Goal: Use online tool/utility: Utilize a website feature to perform a specific function

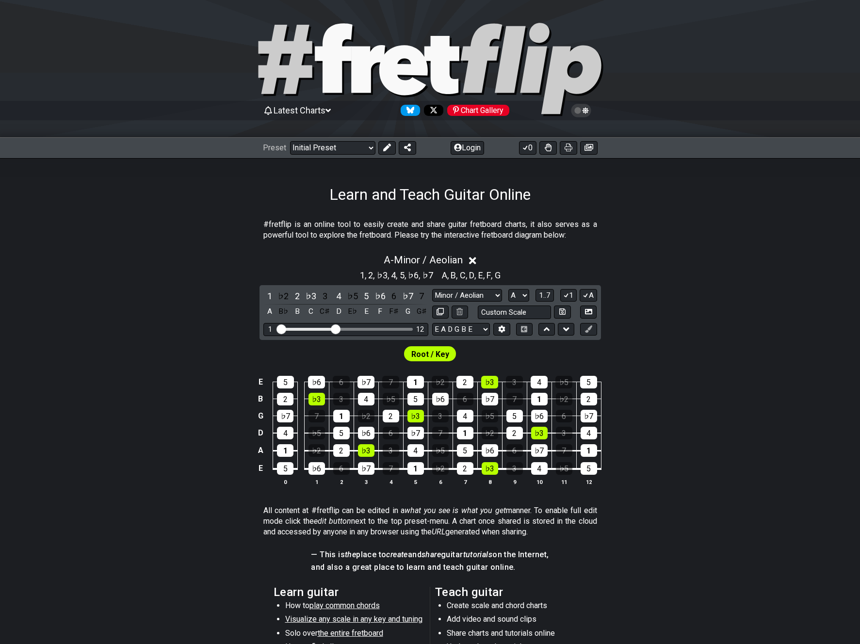
select select "Minor / Aeolian"
select select "A"
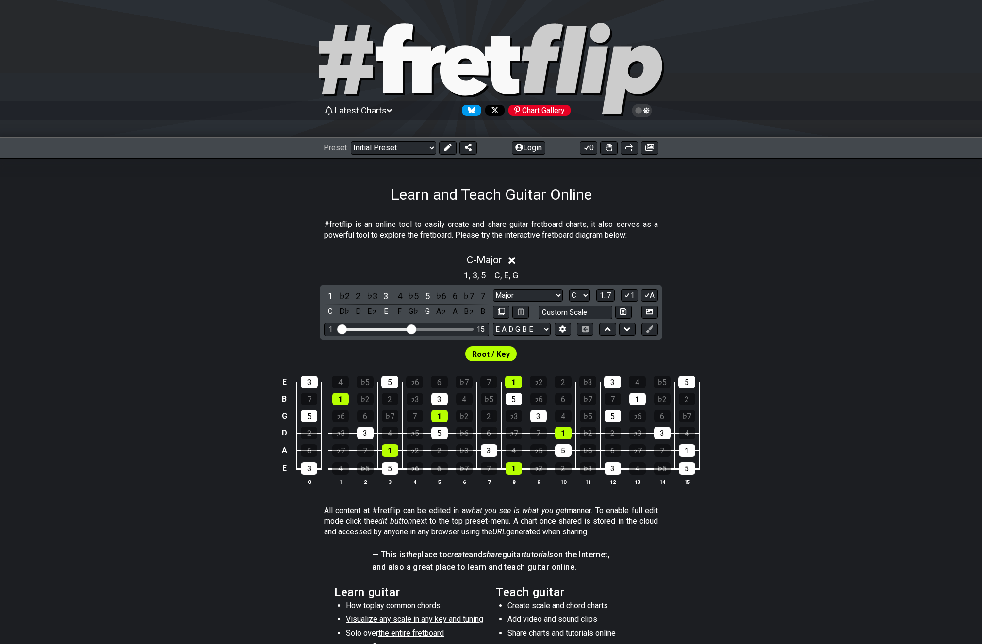
select select "Major"
click at [580, 294] on select "A♭ A A♯ B♭ B C C♯ D♭ D D♯ E♭ E F F♯ G♭ G G♯" at bounding box center [579, 295] width 21 height 13
select select "A"
click at [569, 289] on select "A♭ A A♯ B♭ B C C♯ D♭ D D♯ E♭ E F F♯ G♭ G G♯" at bounding box center [579, 295] width 21 height 13
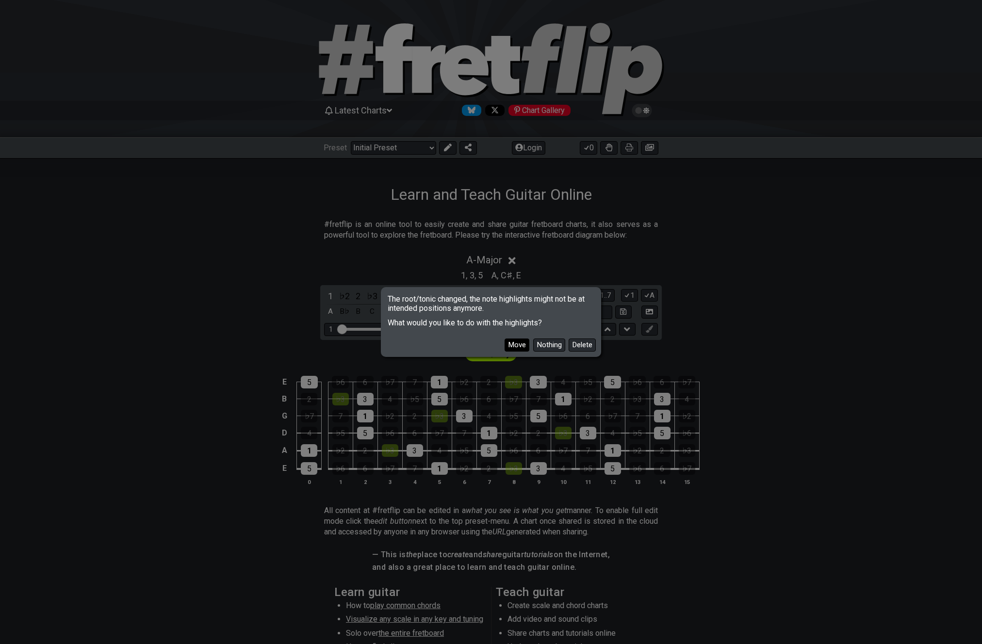
click at [522, 346] on button "Move" at bounding box center [516, 345] width 25 height 13
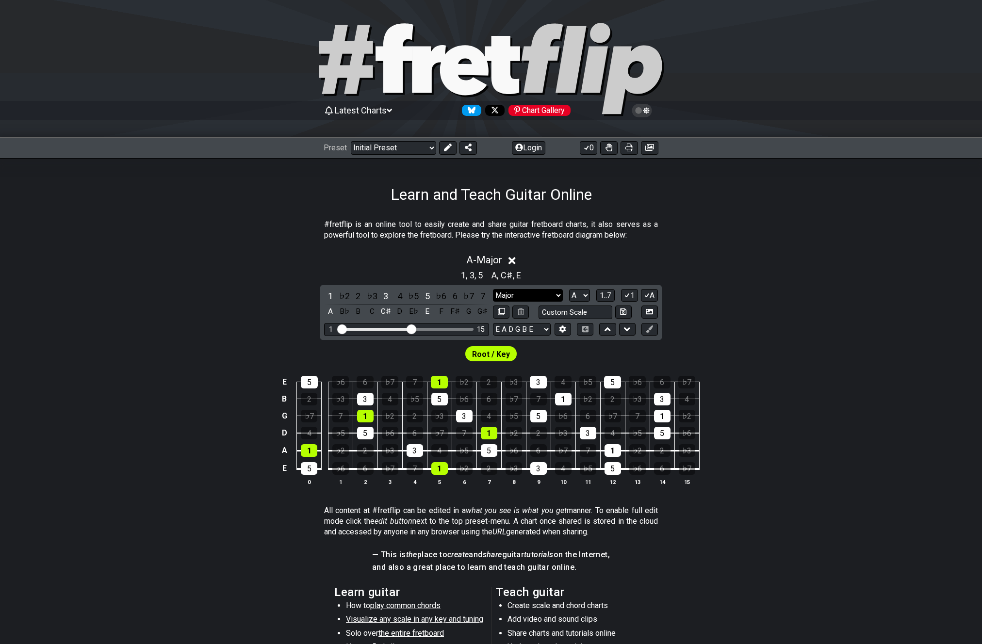
click at [532, 299] on select "Minor Pentatonic Click to edit Minor Pentatonic Major Pentatonic Minor Blues Ma…" at bounding box center [528, 295] width 70 height 13
select select "Major Pentatonic"
click at [493, 289] on select "Minor Pentatonic Click to edit Minor Pentatonic Major Pentatonic Minor Blues Ma…" at bounding box center [528, 295] width 70 height 13
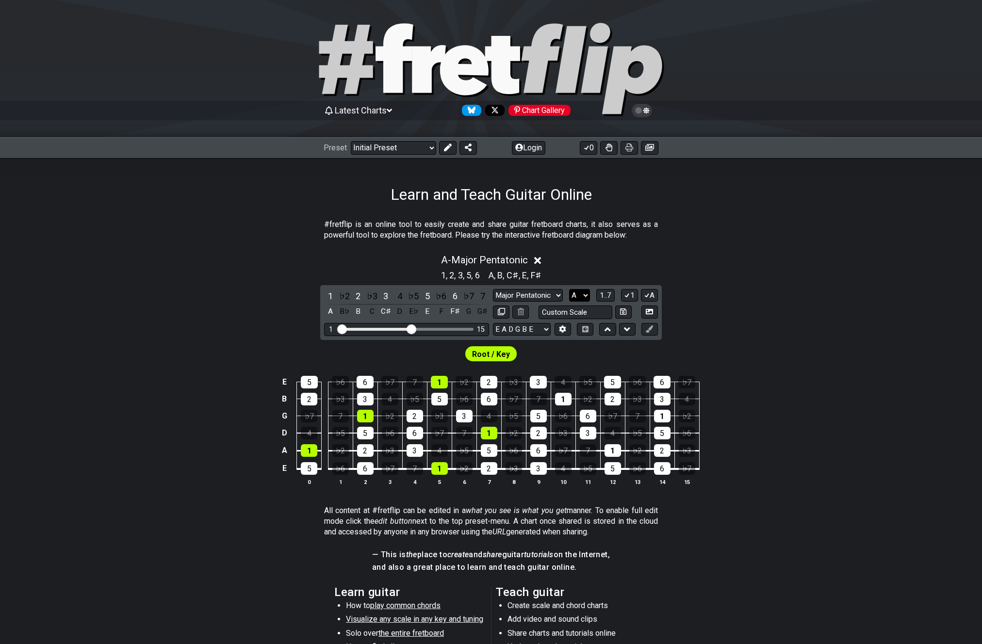
click at [582, 298] on select "A♭ A A♯ B♭ B C C♯ D♭ D D♯ E♭ E F F♯ G♭ G G♯" at bounding box center [579, 295] width 21 height 13
click at [569, 289] on select "A♭ A A♯ B♭ B C C♯ D♭ D D♯ E♭ E F F♯ G♭ G G♯" at bounding box center [579, 295] width 21 height 13
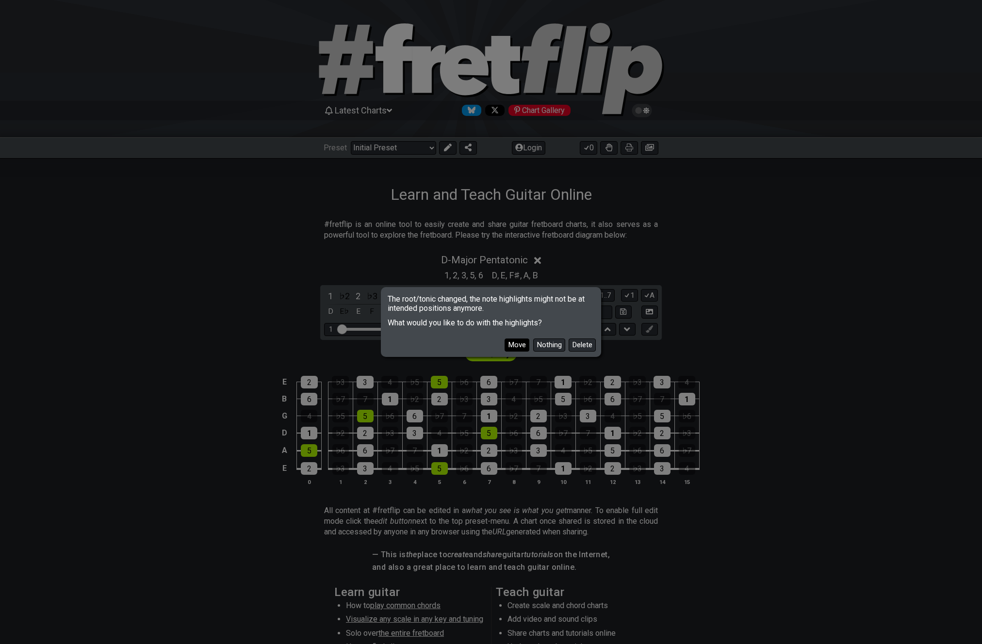
click at [510, 347] on button "Move" at bounding box center [516, 345] width 25 height 13
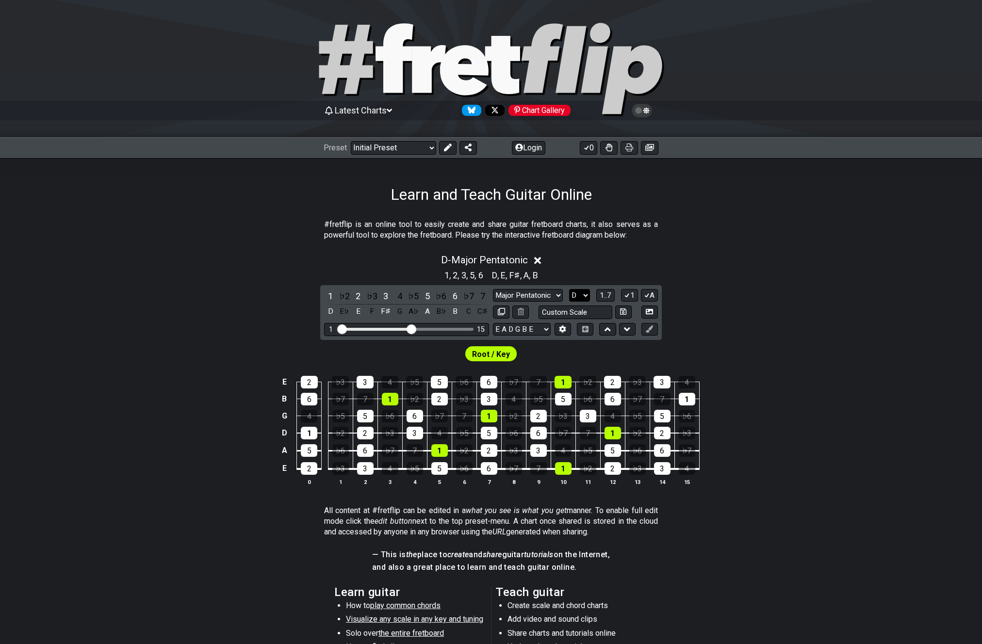
click at [580, 298] on select "A♭ A A♯ B♭ B C C♯ D♭ D D♯ E♭ E F F♯ G♭ G G♯" at bounding box center [579, 295] width 21 height 13
click at [569, 289] on select "A♭ A A♯ B♭ B C C♯ D♭ D D♯ E♭ E F F♯ G♭ G G♯" at bounding box center [579, 295] width 21 height 13
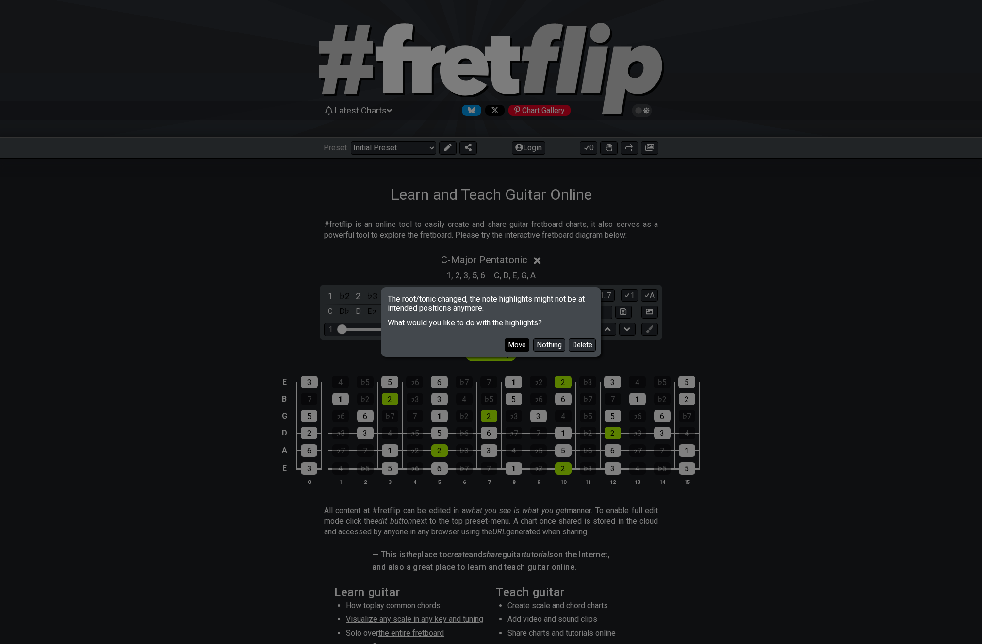
click at [519, 342] on button "Move" at bounding box center [516, 345] width 25 height 13
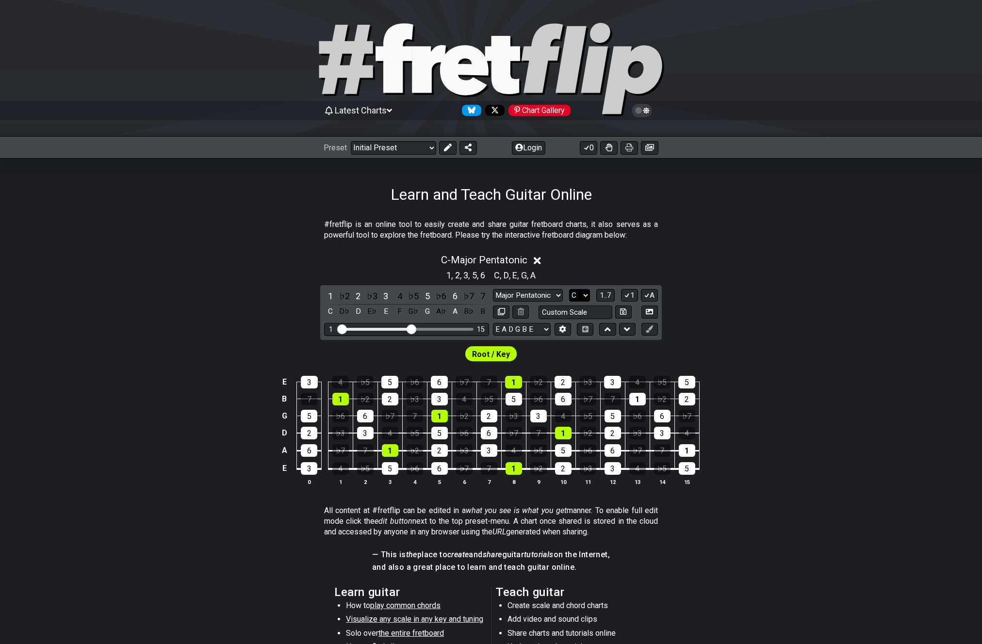
click at [583, 294] on select "A♭ A A♯ B♭ B C C♯ D♭ D D♯ E♭ E F F♯ G♭ G G♯" at bounding box center [579, 295] width 21 height 13
click at [569, 289] on select "A♭ A A♯ B♭ B C C♯ D♭ D D♯ E♭ E F F♯ G♭ G G♯" at bounding box center [579, 295] width 21 height 13
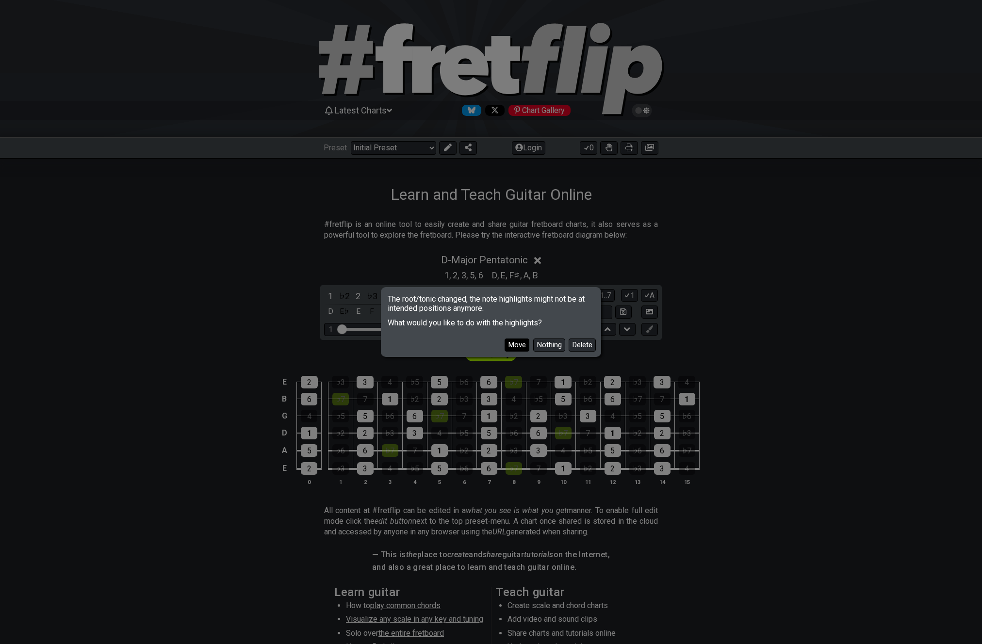
click at [510, 343] on button "Move" at bounding box center [516, 345] width 25 height 13
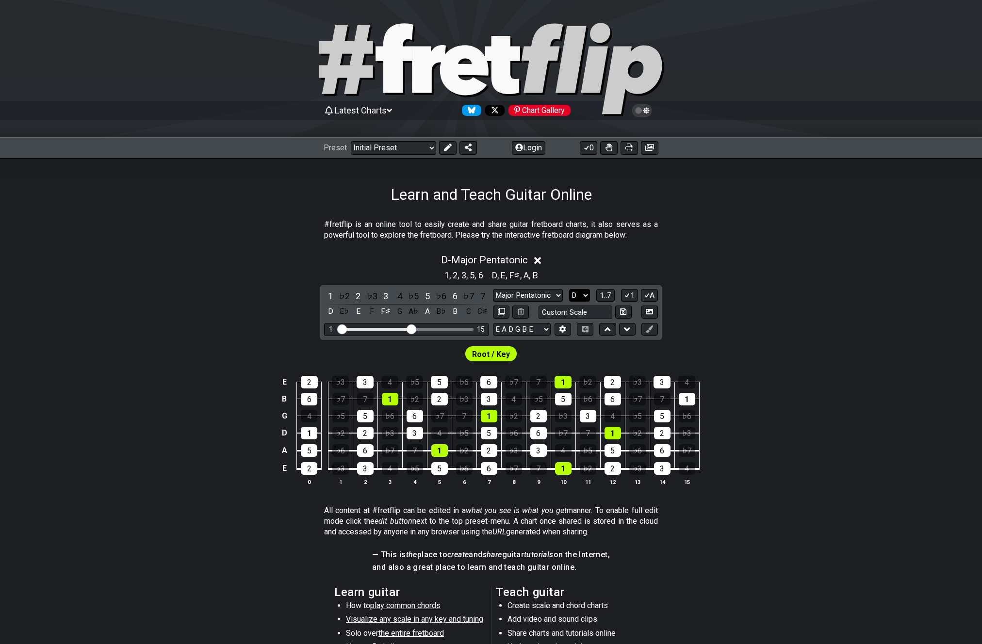
click at [577, 294] on select "A♭ A A♯ B♭ B C C♯ D♭ D D♯ E♭ E F F♯ G♭ G G♯" at bounding box center [579, 295] width 21 height 13
click at [569, 289] on select "A♭ A A♯ B♭ B C C♯ D♭ D D♯ E♭ E F F♯ G♭ G G♯" at bounding box center [579, 295] width 21 height 13
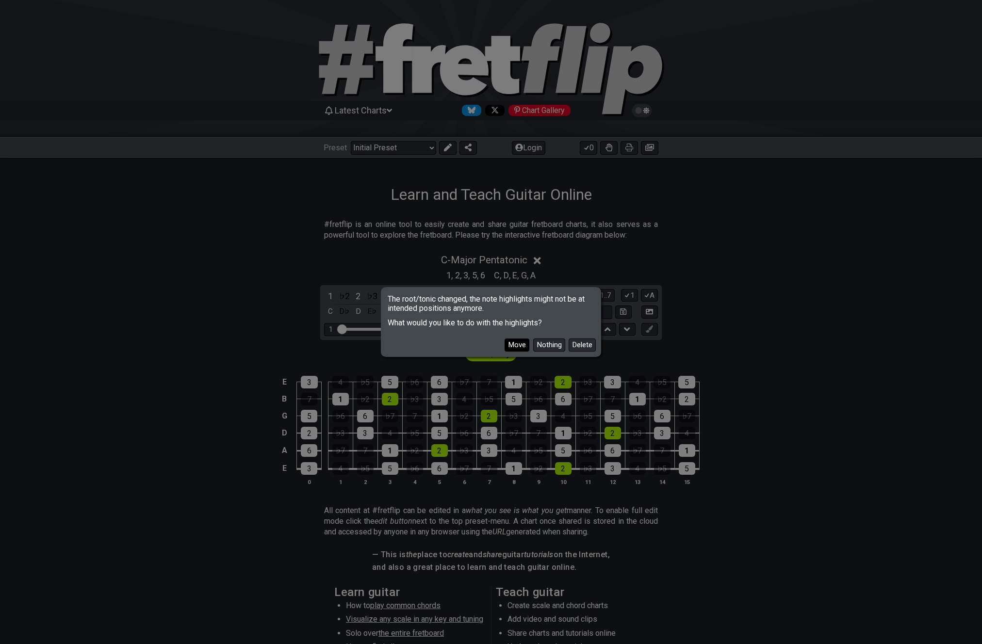
click at [517, 344] on button "Move" at bounding box center [516, 345] width 25 height 13
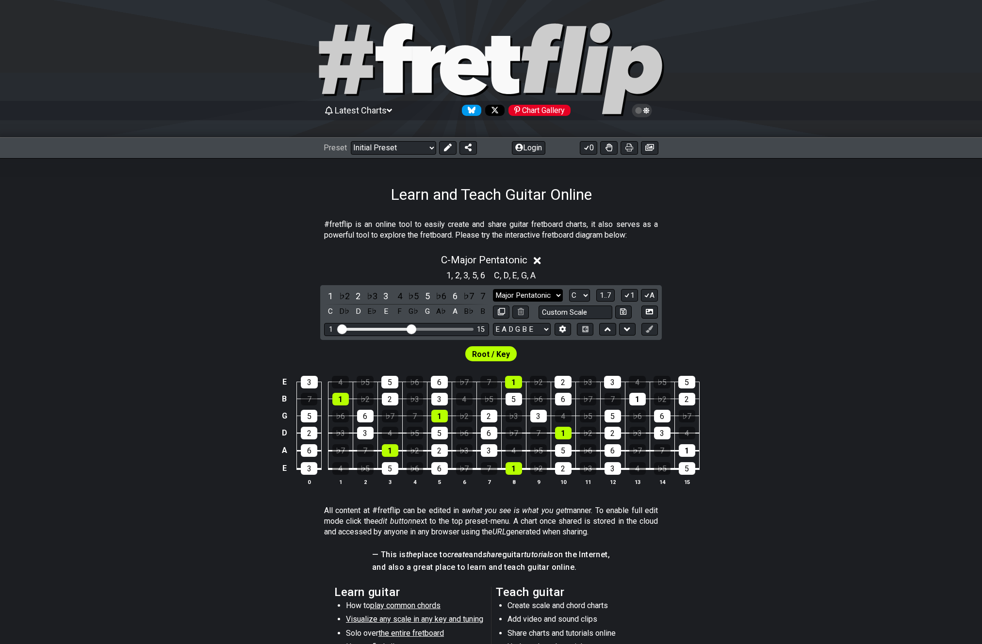
click at [557, 293] on select "Minor Pentatonic Click to edit Minor Pentatonic Major Pentatonic Minor Blues Ma…" at bounding box center [528, 295] width 70 height 13
click at [582, 294] on select "A♭ A A♯ B♭ B C C♯ D♭ D D♯ E♭ E F F♯ G♭ G G♯" at bounding box center [579, 295] width 21 height 13
click at [569, 289] on select "A♭ A A♯ B♭ B C C♯ D♭ D D♯ E♭ E F F♯ G♭ G G♯" at bounding box center [579, 295] width 21 height 13
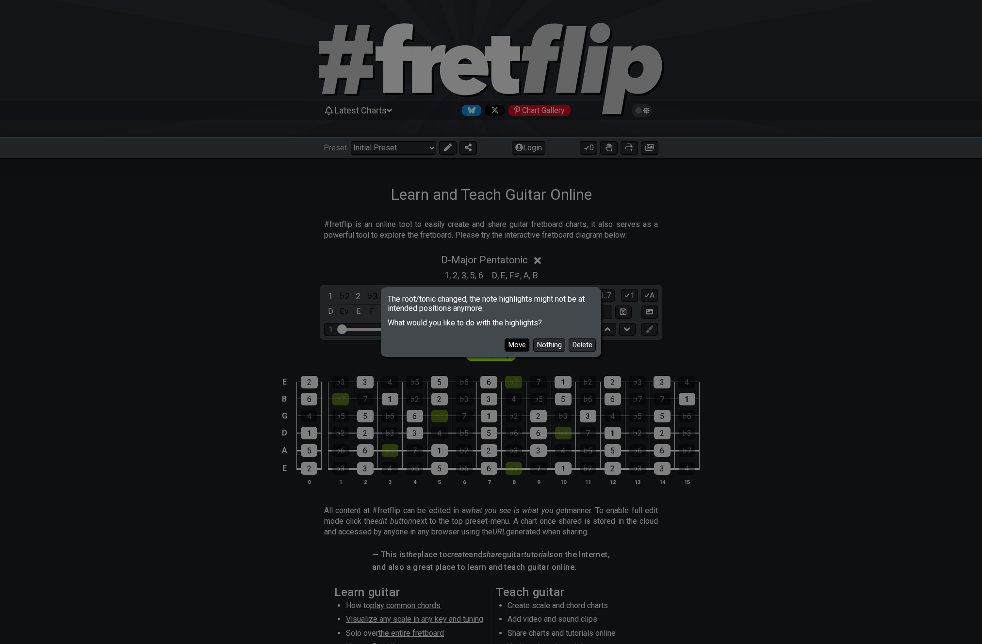
click at [519, 344] on button "Move" at bounding box center [516, 345] width 25 height 13
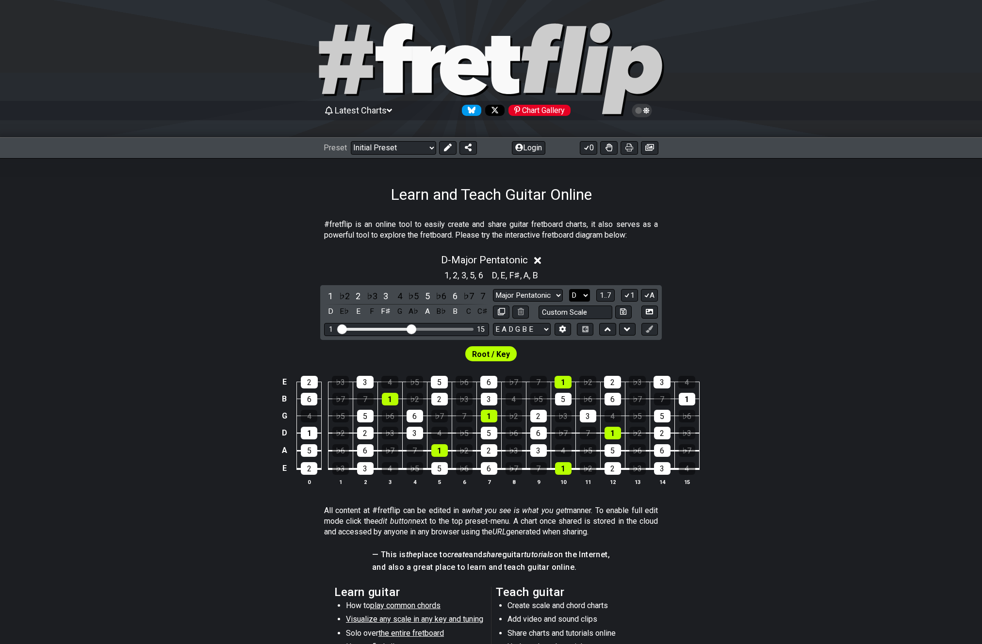
click at [573, 294] on select "A♭ A A♯ B♭ B C C♯ D♭ D D♯ E♭ E F F♯ G♭ G G♯" at bounding box center [579, 295] width 21 height 13
click at [569, 289] on select "A♭ A A♯ B♭ B C C♯ D♭ D D♯ E♭ E F F♯ G♭ G G♯" at bounding box center [579, 295] width 21 height 13
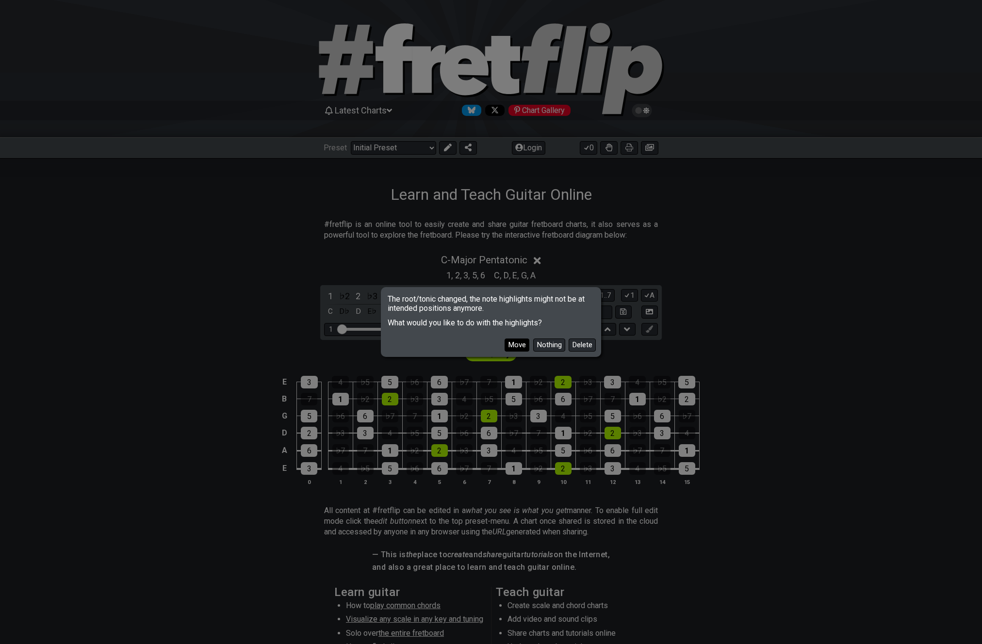
click at [513, 341] on button "Move" at bounding box center [516, 345] width 25 height 13
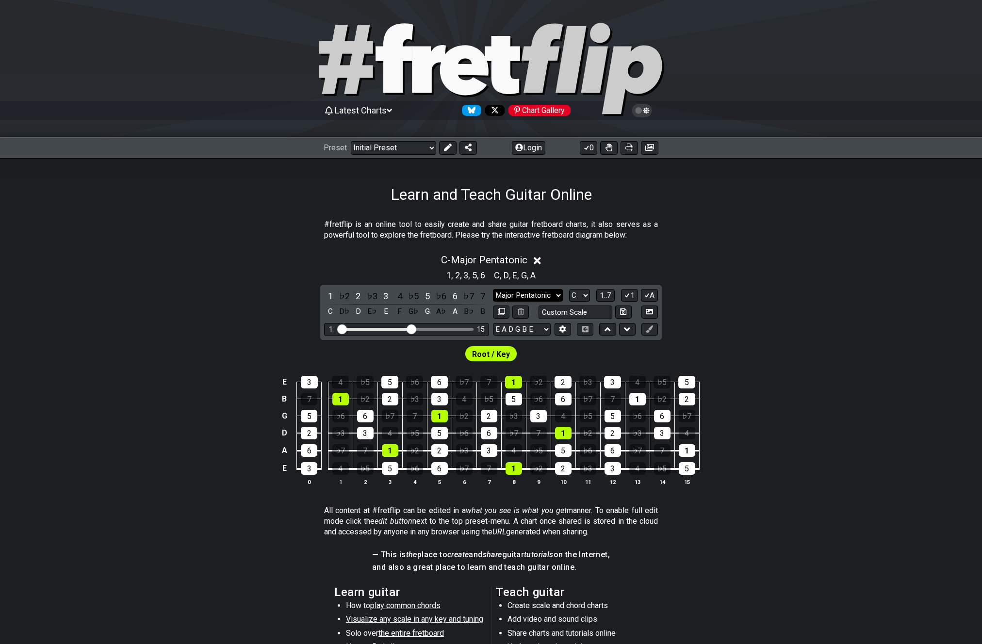
click at [549, 293] on select "Minor Pentatonic Click to edit Minor Pentatonic Major Pentatonic Minor Blues Ma…" at bounding box center [528, 295] width 70 height 13
click at [585, 295] on select "A♭ A A♯ B♭ B C C♯ D♭ D D♯ E♭ E F F♯ G♭ G G♯" at bounding box center [579, 295] width 21 height 13
click at [569, 289] on select "A♭ A A♯ B♭ B C C♯ D♭ D D♯ E♭ E F F♯ G♭ G G♯" at bounding box center [579, 295] width 21 height 13
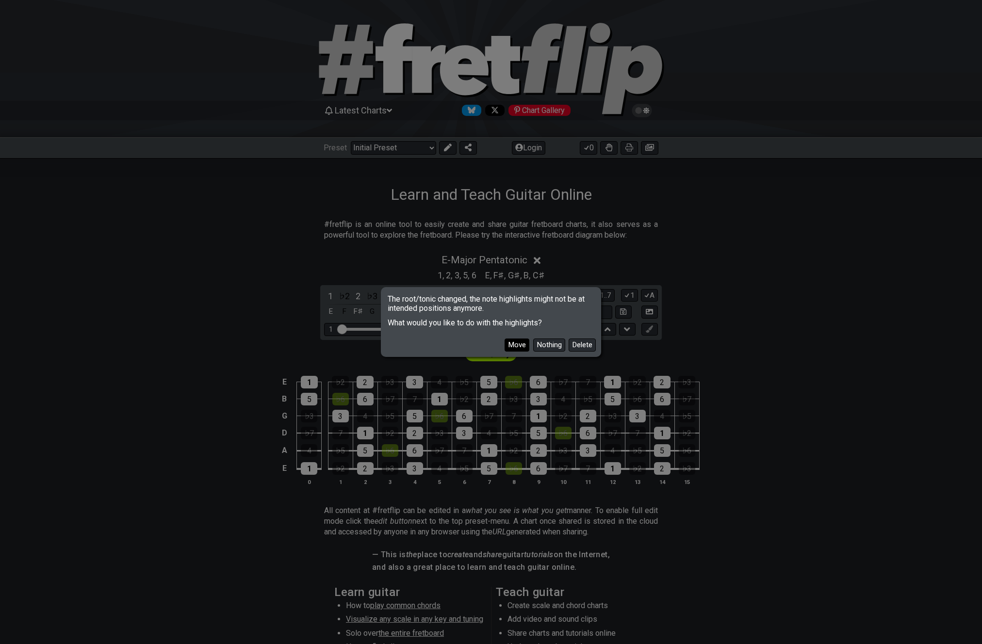
click at [515, 344] on button "Move" at bounding box center [516, 345] width 25 height 13
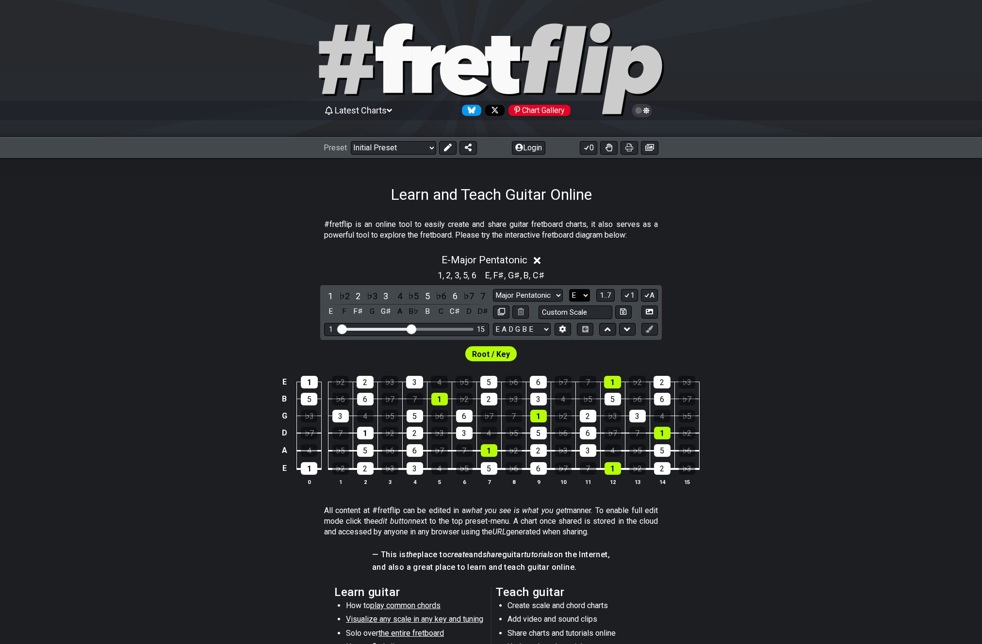
click at [574, 295] on select "A♭ A A♯ B♭ B C C♯ D♭ D D♯ E♭ E F F♯ G♭ G G♯" at bounding box center [579, 295] width 21 height 13
click at [569, 289] on select "A♭ A A♯ B♭ B C C♯ D♭ D D♯ E♭ E F F♯ G♭ G G♯" at bounding box center [579, 295] width 21 height 13
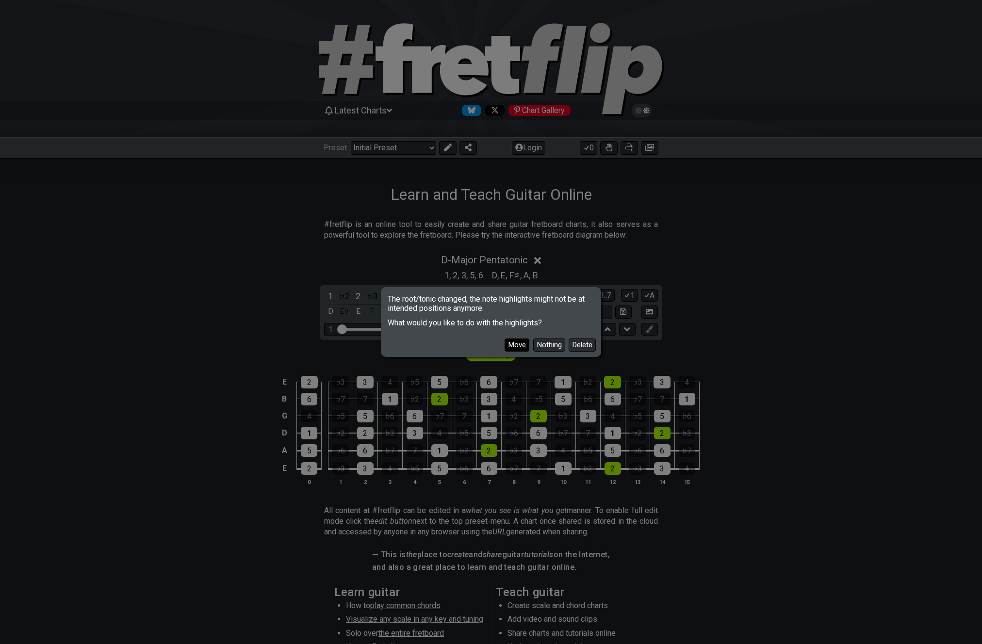
click at [521, 347] on button "Move" at bounding box center [516, 345] width 25 height 13
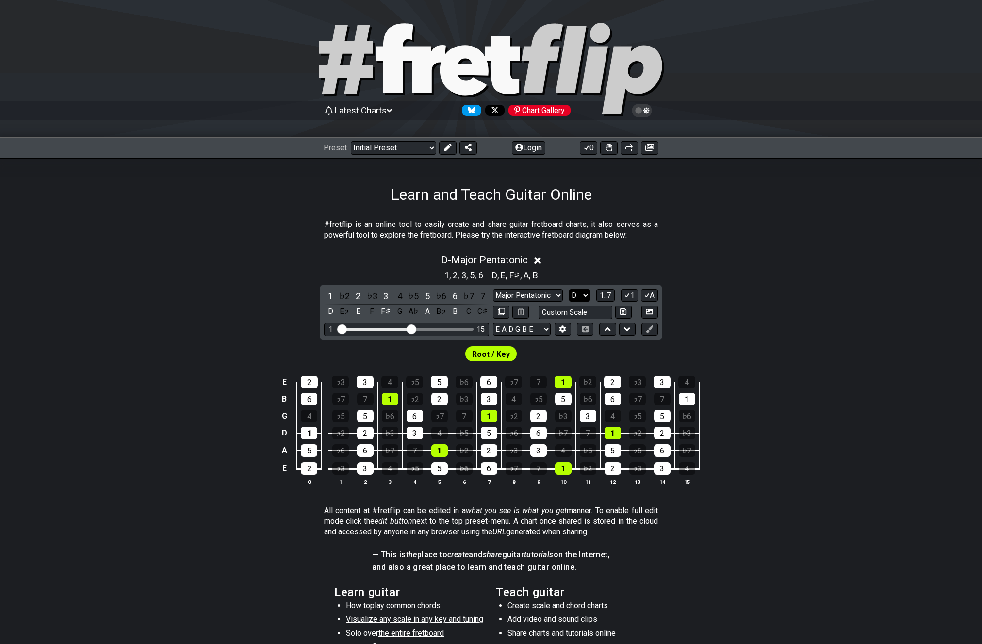
click at [580, 294] on select "A♭ A A♯ B♭ B C C♯ D♭ D D♯ E♭ E F F♯ G♭ G G♯" at bounding box center [579, 295] width 21 height 13
click at [569, 289] on select "A♭ A A♯ B♭ B C C♯ D♭ D D♯ E♭ E F F♯ G♭ G G♯" at bounding box center [579, 295] width 21 height 13
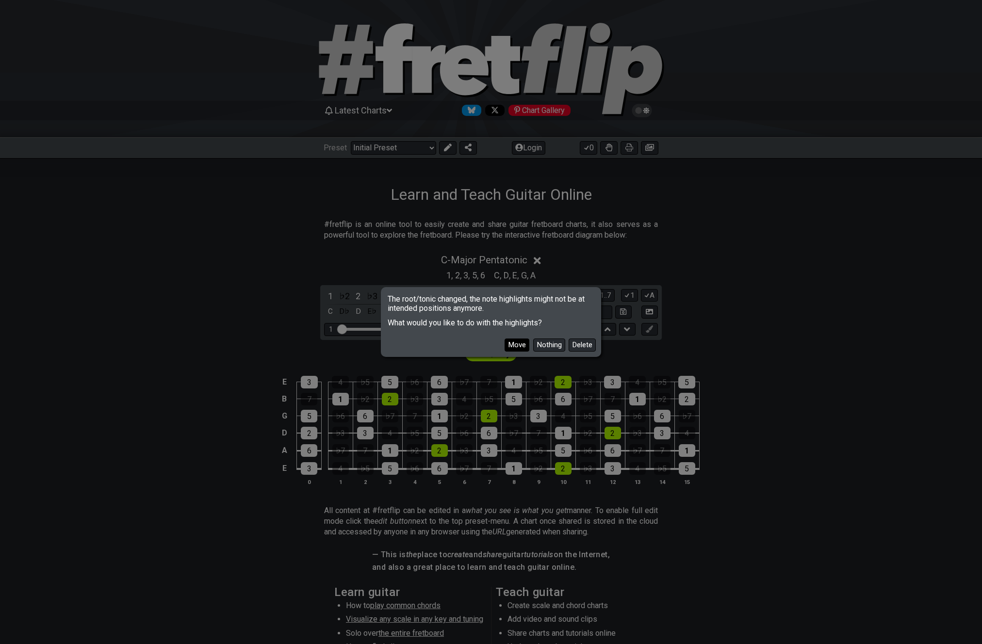
click at [520, 344] on button "Move" at bounding box center [516, 345] width 25 height 13
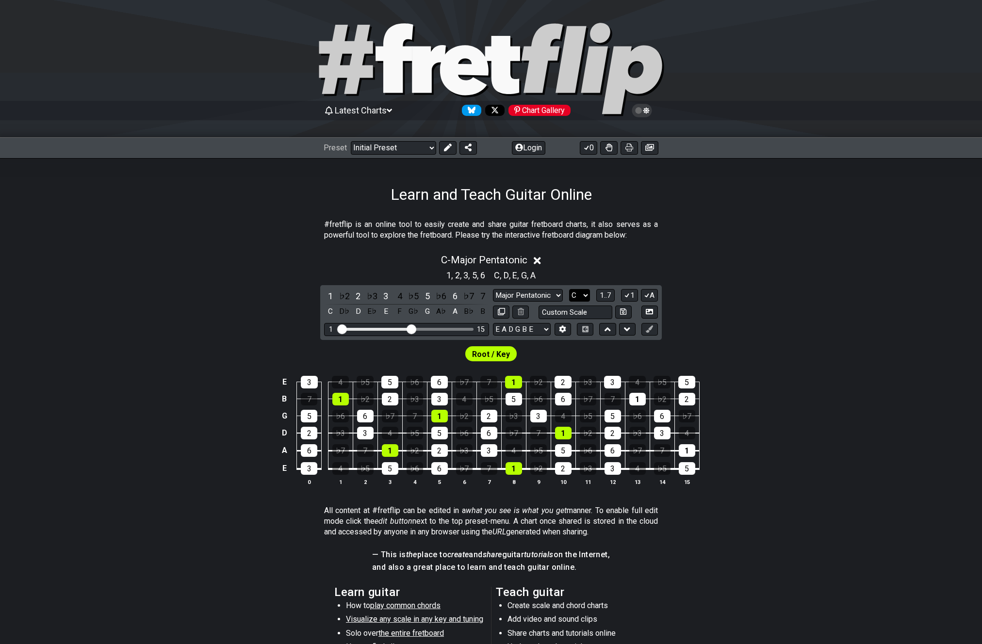
click at [578, 296] on select "A♭ A A♯ B♭ B C C♯ D♭ D D♯ E♭ E F F♯ G♭ G G♯" at bounding box center [579, 295] width 21 height 13
click at [569, 289] on select "A♭ A A♯ B♭ B C C♯ D♭ D D♯ E♭ E F F♯ G♭ G G♯" at bounding box center [579, 295] width 21 height 13
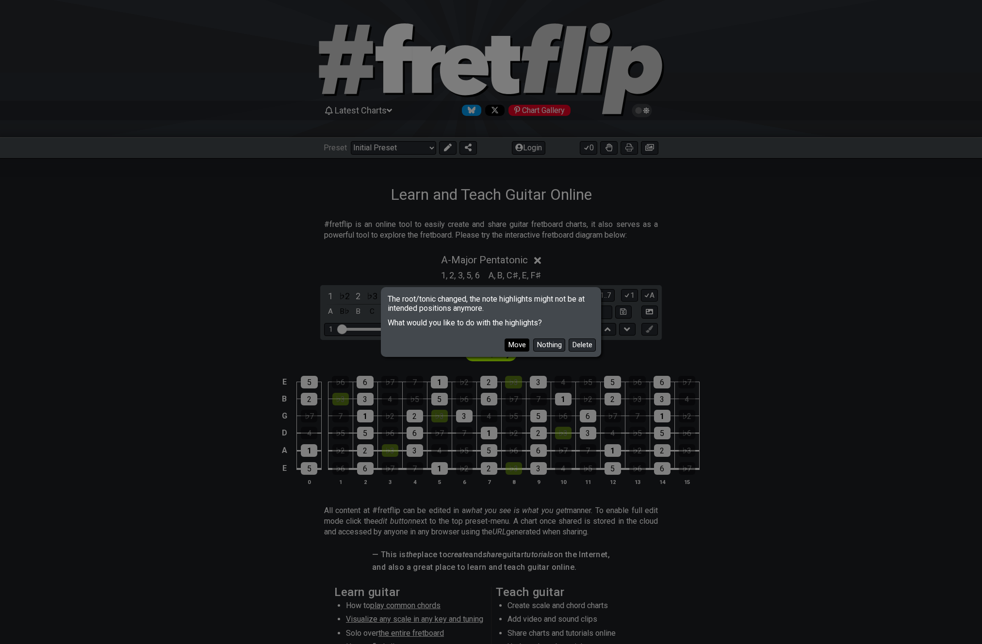
click at [518, 345] on button "Move" at bounding box center [516, 345] width 25 height 13
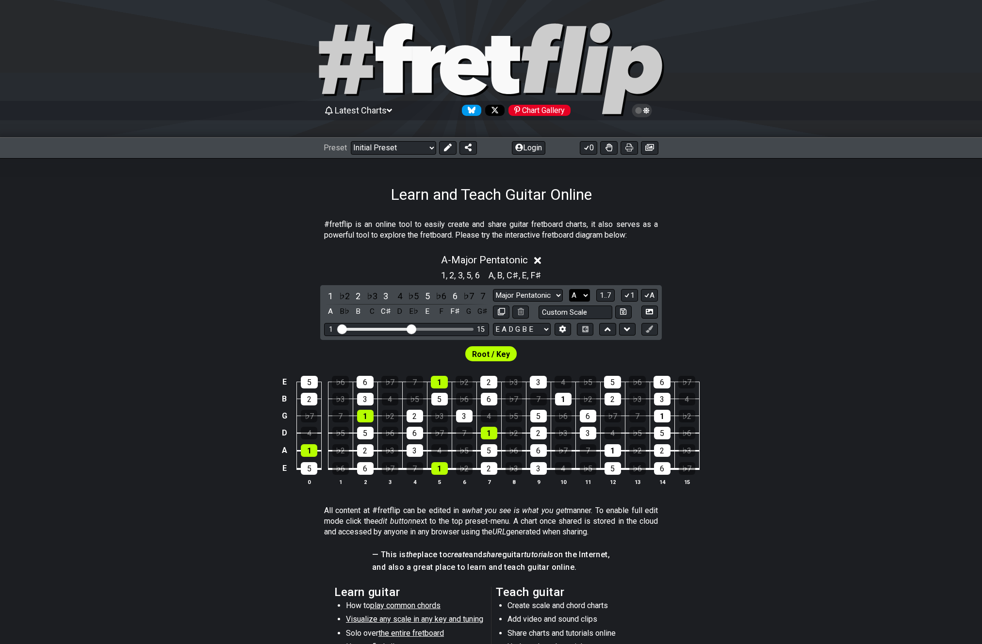
click at [584, 297] on select "A♭ A A♯ B♭ B C C♯ D♭ D D♯ E♭ E F F♯ G♭ G G♯" at bounding box center [579, 295] width 21 height 13
click at [569, 289] on select "A♭ A A♯ B♭ B C C♯ D♭ D D♯ E♭ E F F♯ G♭ G G♯" at bounding box center [579, 295] width 21 height 13
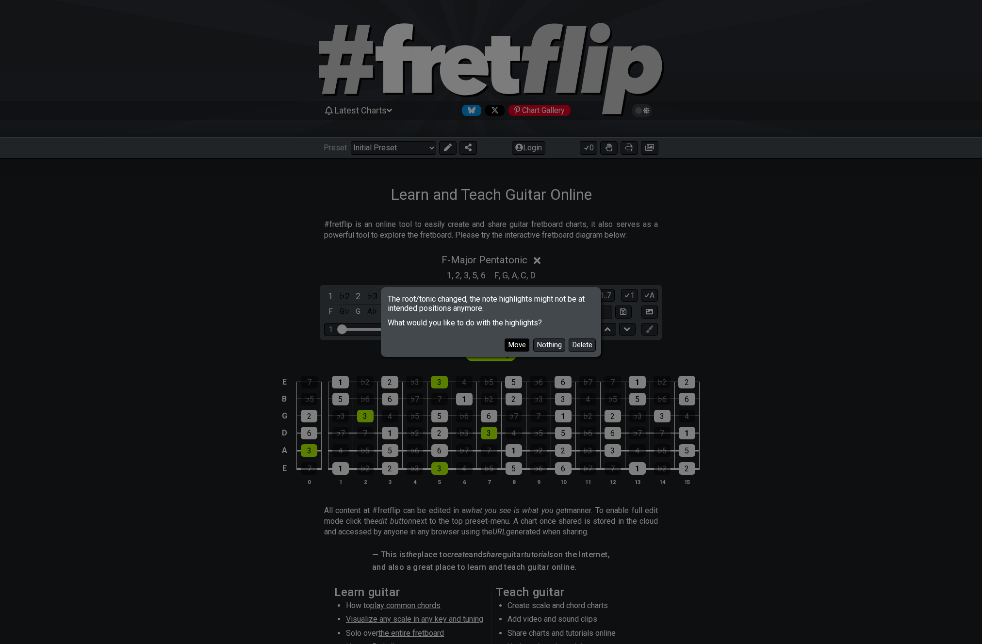
click at [517, 345] on button "Move" at bounding box center [516, 345] width 25 height 13
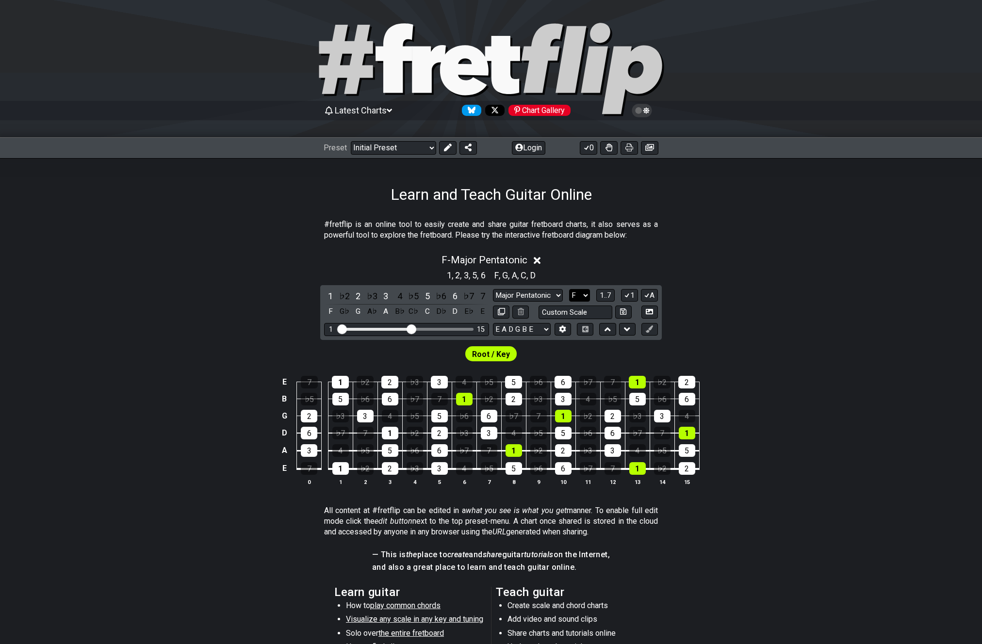
click at [581, 297] on select "A♭ A A♯ B♭ B C C♯ D♭ D D♯ E♭ E F F♯ G♭ G G♯" at bounding box center [579, 295] width 21 height 13
select select "A"
click at [569, 289] on select "A♭ A A♯ B♭ B C C♯ D♭ D D♯ E♭ E F F♯ G♭ G G♯" at bounding box center [579, 295] width 21 height 13
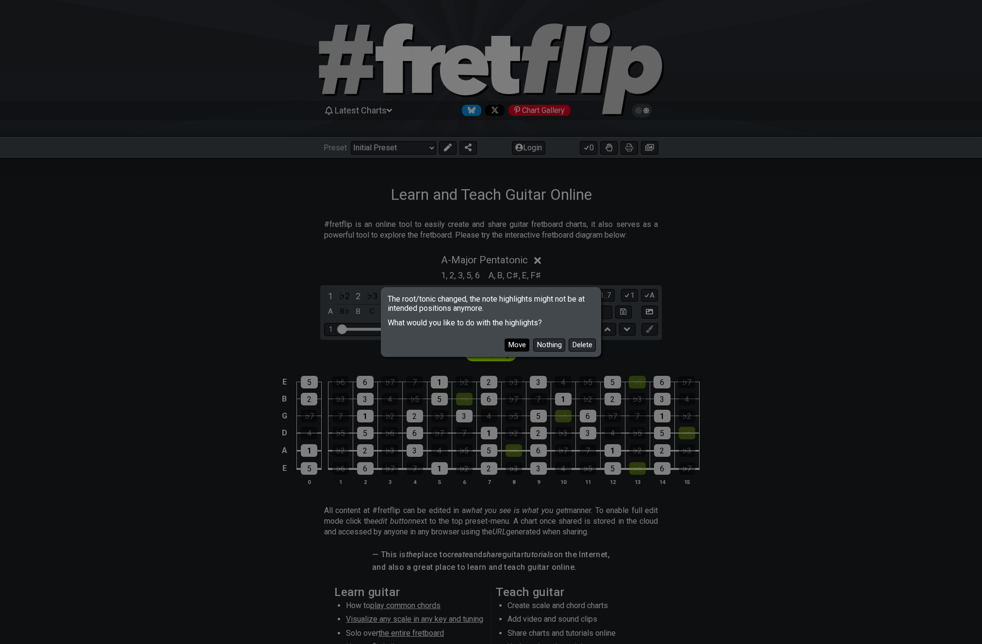
click at [520, 346] on button "Move" at bounding box center [516, 345] width 25 height 13
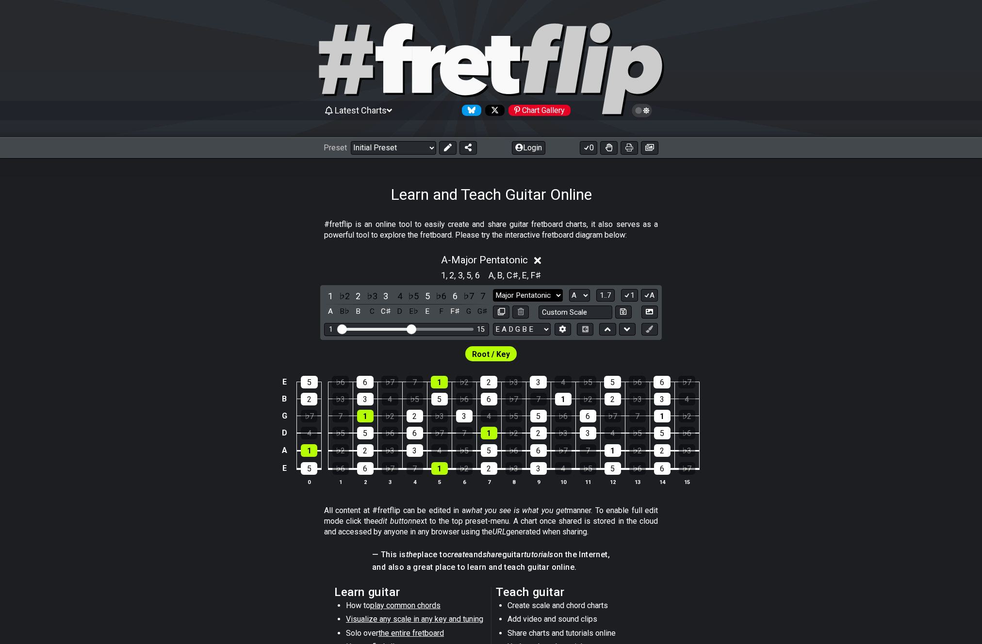
click at [552, 294] on select "Minor Pentatonic Click to edit Minor Pentatonic Major Pentatonic Minor Blues Ma…" at bounding box center [528, 295] width 70 height 13
click at [493, 289] on select "Minor Pentatonic Click to edit Minor Pentatonic Major Pentatonic Minor Blues Ma…" at bounding box center [528, 295] width 70 height 13
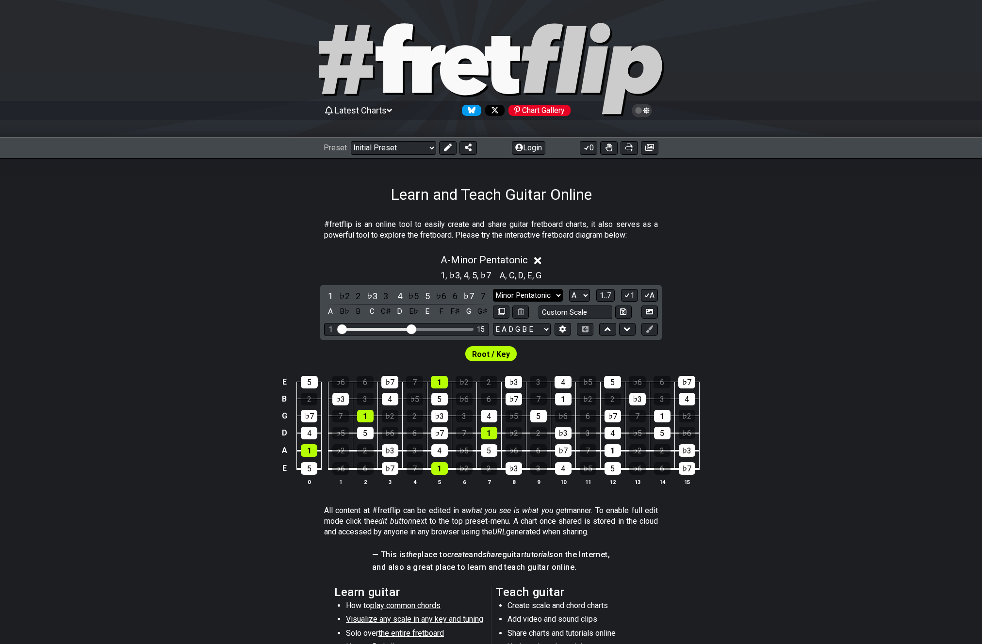
click at [549, 294] on select "Minor Pentatonic Click to edit Minor Pentatonic Major Pentatonic Minor Blues Ma…" at bounding box center [528, 295] width 70 height 13
select select "Major Pentatonic"
click at [493, 289] on select "Minor Pentatonic Click to edit Minor Pentatonic Major Pentatonic Minor Blues Ma…" at bounding box center [528, 295] width 70 height 13
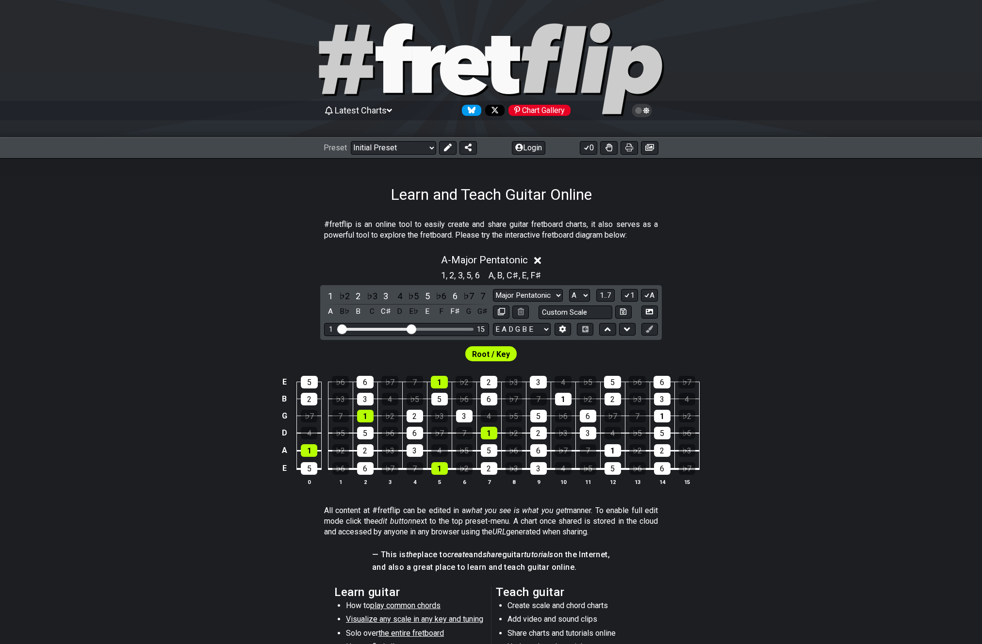
click at [704, 353] on div "Root / Key" at bounding box center [491, 351] width 982 height 23
